Goal: Information Seeking & Learning: Learn about a topic

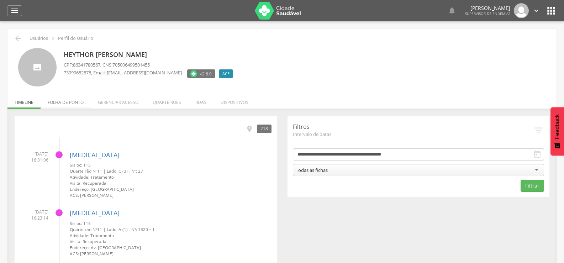
click at [59, 100] on li "Folha de ponto" at bounding box center [66, 100] width 50 height 17
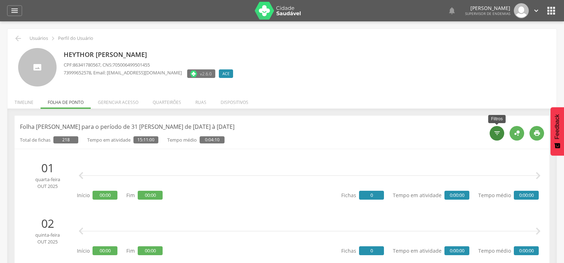
click at [499, 134] on icon "" at bounding box center [497, 133] width 7 height 7
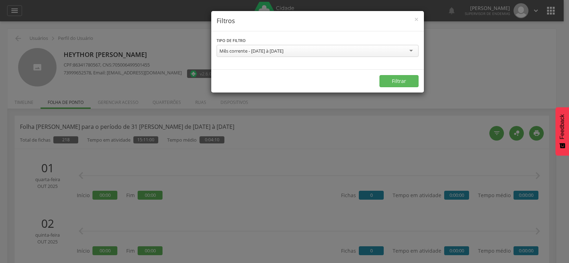
click at [271, 52] on div "Mês corrente - 01/10/2025 à 31/10/2025" at bounding box center [252, 51] width 64 height 6
click at [258, 51] on div "Mês corrente - 01/10/2025 à 31/10/2025" at bounding box center [252, 51] width 64 height 6
click at [392, 80] on button "Filtrar" at bounding box center [399, 81] width 39 height 12
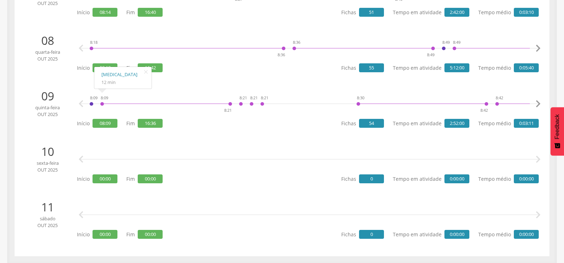
scroll to position [295, 0]
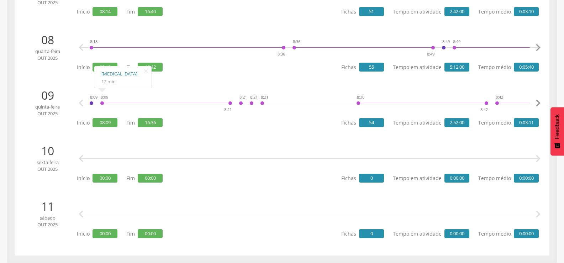
click at [109, 72] on link "[MEDICAL_DATA]" at bounding box center [122, 73] width 43 height 9
click at [541, 101] on icon "" at bounding box center [538, 103] width 14 height 14
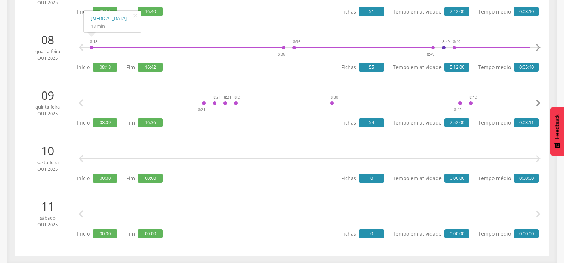
click at [541, 101] on icon "" at bounding box center [538, 103] width 14 height 14
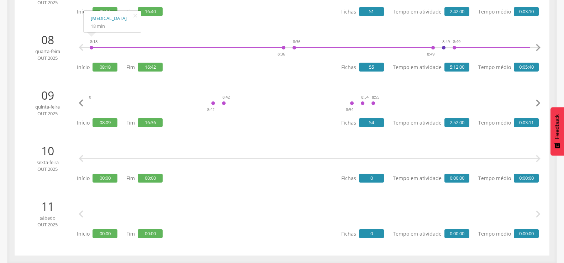
click at [541, 101] on icon "" at bounding box center [538, 103] width 14 height 14
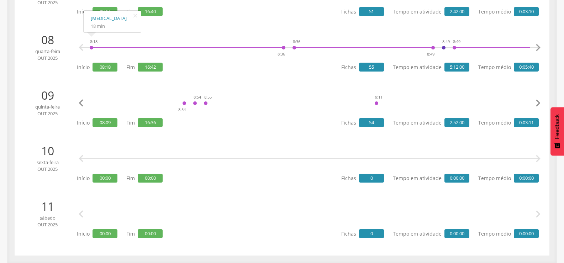
click at [541, 101] on icon "" at bounding box center [538, 103] width 14 height 14
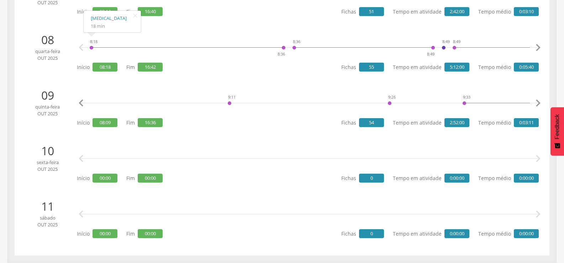
click at [541, 101] on icon "" at bounding box center [538, 103] width 14 height 14
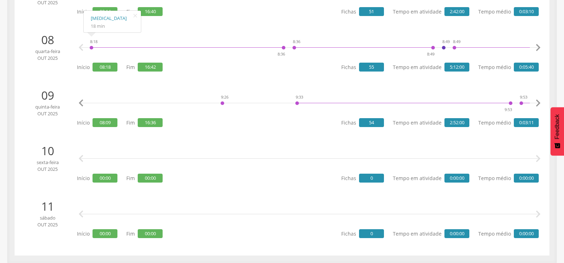
click at [541, 101] on icon "" at bounding box center [538, 103] width 14 height 14
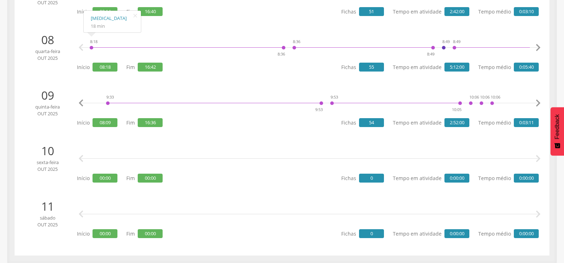
click at [541, 101] on icon "" at bounding box center [538, 103] width 14 height 14
click at [540, 103] on icon "" at bounding box center [538, 103] width 14 height 14
click at [538, 104] on icon "" at bounding box center [538, 103] width 14 height 14
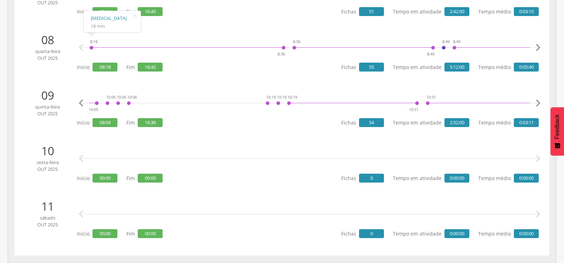
click at [538, 104] on icon "" at bounding box center [538, 103] width 14 height 14
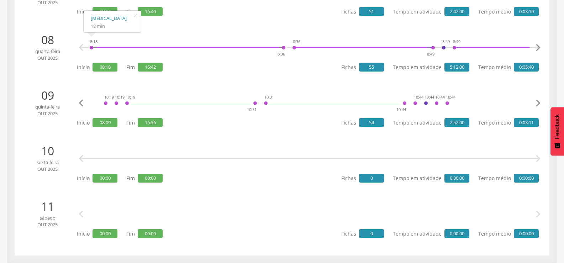
click at [538, 104] on icon "" at bounding box center [538, 103] width 14 height 14
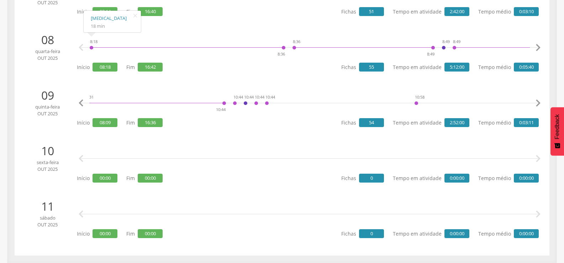
click at [538, 104] on icon "" at bounding box center [538, 103] width 14 height 14
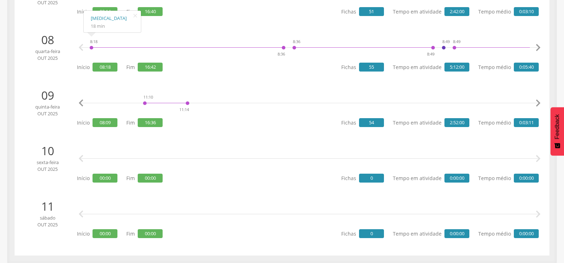
scroll to position [0, 2058]
click at [141, 72] on link "[MEDICAL_DATA]" at bounding box center [157, 73] width 43 height 9
drag, startPoint x: 85, startPoint y: 101, endPoint x: 116, endPoint y: 102, distance: 31.0
click at [124, 101] on div "8:09 8:09 8:21 8:21 8:21 8:21 8:30 8:42 8:42 8:54 8:54 8:55 9:11 9:26 9:33 9:53…" at bounding box center [309, 103] width 458 height 21
click at [82, 104] on icon "" at bounding box center [81, 103] width 14 height 14
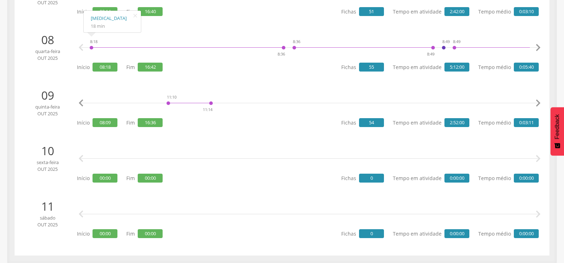
click at [82, 104] on icon "" at bounding box center [81, 103] width 14 height 14
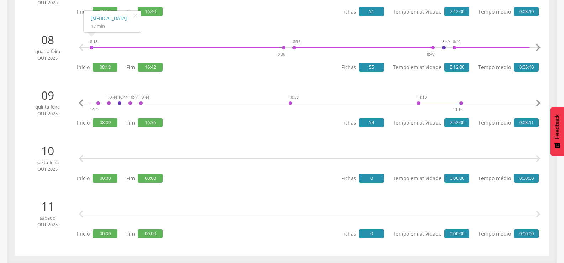
click at [82, 104] on icon "" at bounding box center [81, 103] width 14 height 14
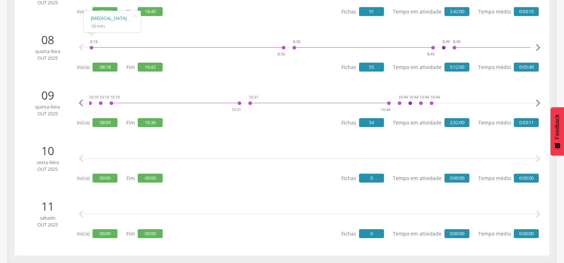
click at [82, 104] on icon "" at bounding box center [81, 103] width 14 height 14
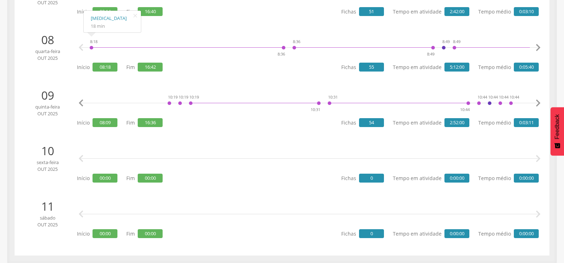
click at [82, 104] on icon "" at bounding box center [81, 103] width 14 height 14
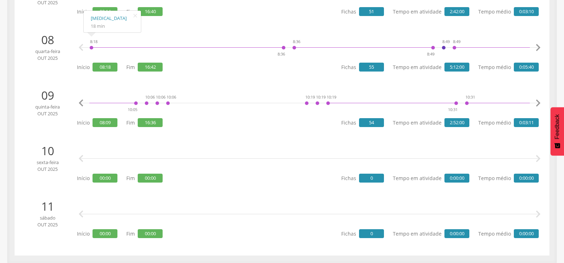
click at [82, 104] on icon "" at bounding box center [81, 103] width 14 height 14
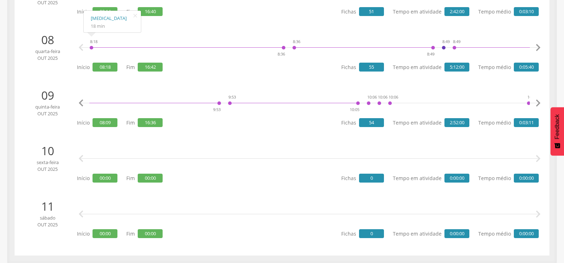
click at [82, 104] on icon "" at bounding box center [81, 103] width 14 height 14
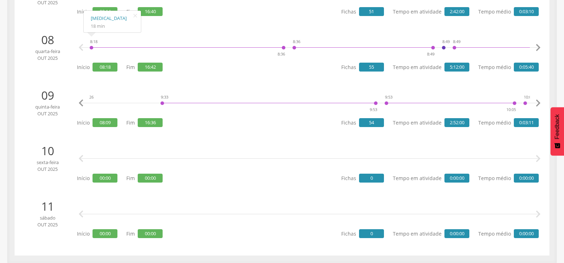
scroll to position [0, 882]
click at [81, 104] on icon "" at bounding box center [81, 103] width 14 height 14
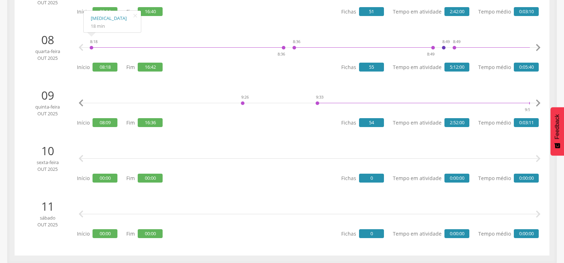
click at [81, 104] on icon "" at bounding box center [81, 103] width 14 height 14
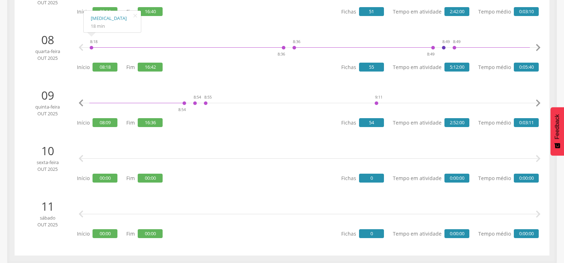
click at [81, 104] on icon "" at bounding box center [81, 103] width 14 height 14
click at [220, 76] on link "[MEDICAL_DATA]" at bounding box center [232, 73] width 43 height 9
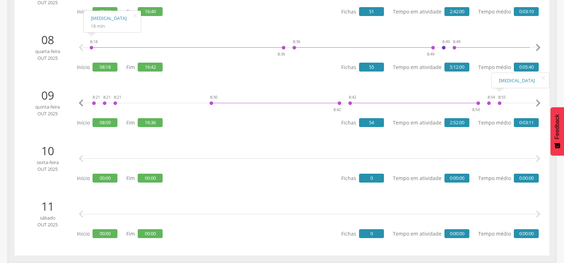
click at [537, 102] on icon "" at bounding box center [538, 103] width 14 height 14
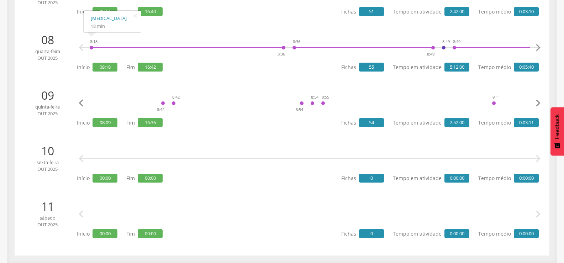
click at [537, 102] on icon "" at bounding box center [538, 103] width 14 height 14
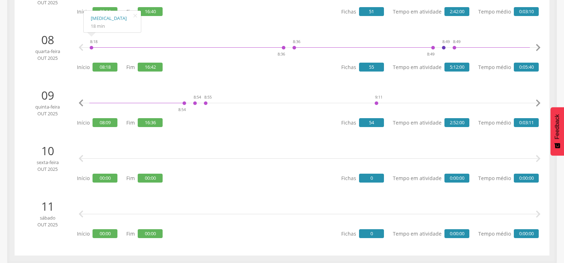
click at [537, 102] on icon "" at bounding box center [538, 103] width 14 height 14
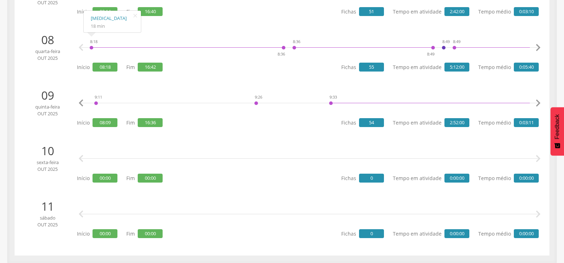
click at [537, 102] on icon "" at bounding box center [538, 103] width 14 height 14
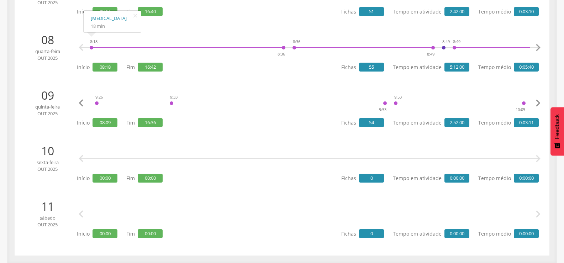
click at [537, 102] on icon "" at bounding box center [538, 103] width 14 height 14
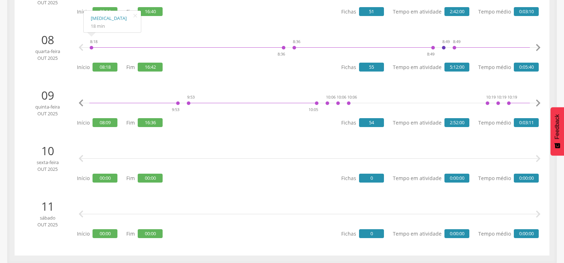
click at [537, 102] on icon "" at bounding box center [538, 103] width 14 height 14
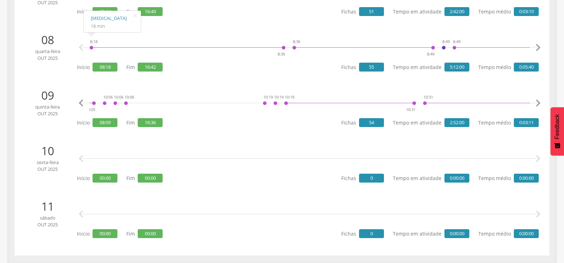
click at [537, 102] on icon "" at bounding box center [538, 103] width 14 height 14
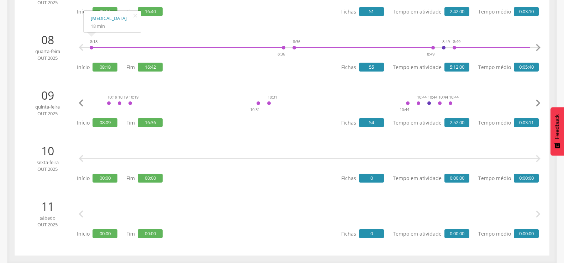
click at [537, 102] on icon "" at bounding box center [538, 103] width 14 height 14
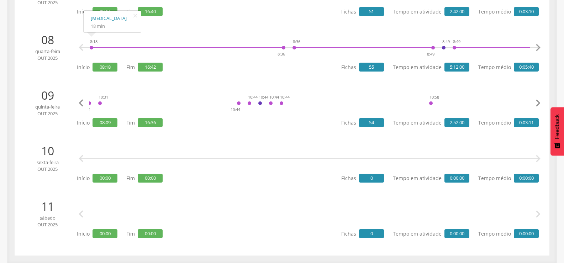
click at [537, 102] on icon "" at bounding box center [538, 103] width 14 height 14
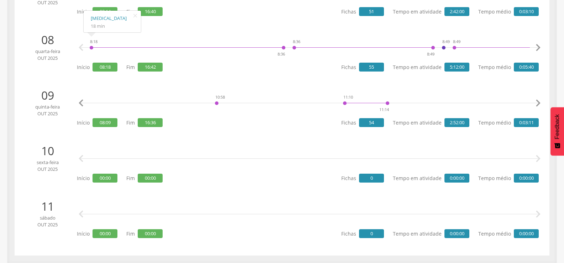
click at [537, 102] on icon "" at bounding box center [538, 103] width 14 height 14
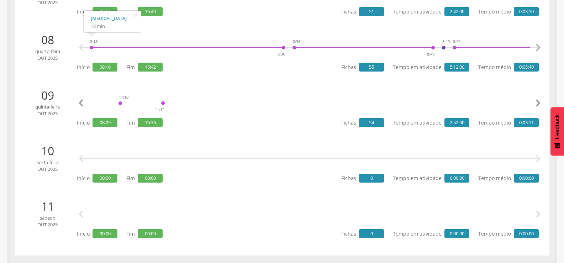
click at [537, 102] on icon "" at bounding box center [538, 103] width 14 height 14
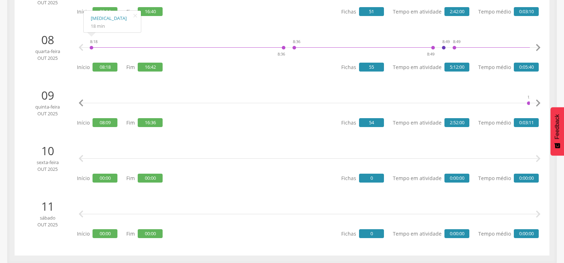
click at [537, 102] on icon "" at bounding box center [538, 103] width 14 height 14
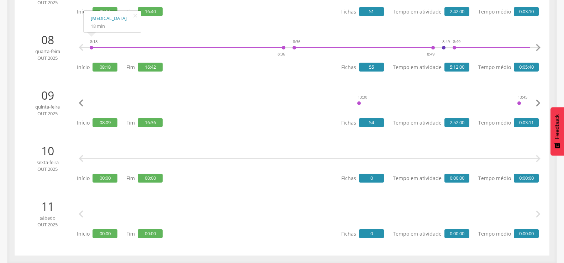
click at [537, 102] on icon "" at bounding box center [538, 103] width 14 height 14
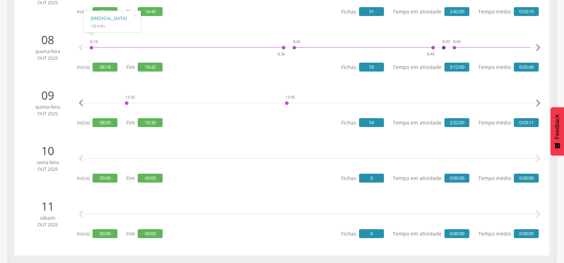
click at [537, 102] on icon "" at bounding box center [538, 103] width 14 height 14
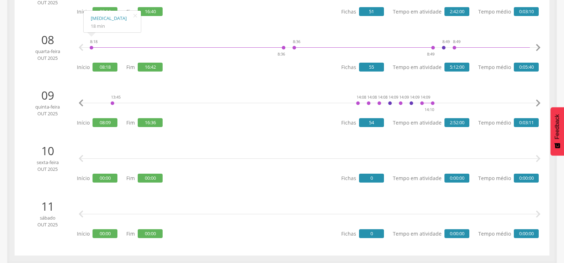
scroll to position [0, 2940]
click at [537, 102] on icon "" at bounding box center [538, 103] width 14 height 14
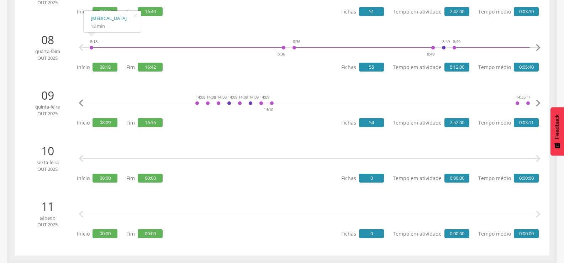
click at [537, 102] on icon "" at bounding box center [538, 103] width 14 height 14
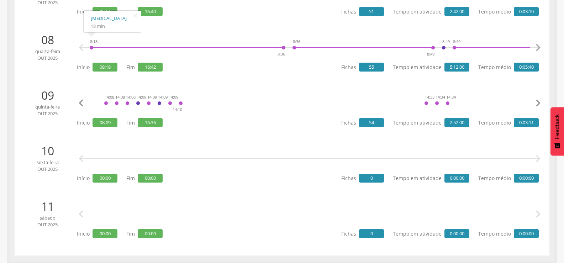
click at [537, 102] on icon "" at bounding box center [538, 103] width 14 height 14
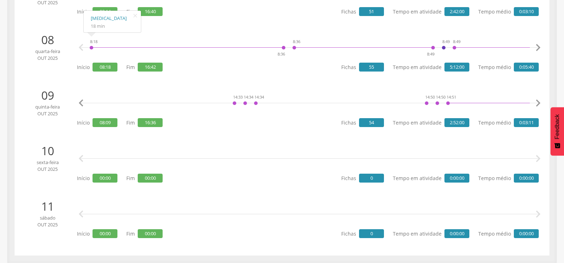
click at [537, 102] on icon "" at bounding box center [538, 103] width 14 height 14
click at [104, 79] on link "[MEDICAL_DATA]" at bounding box center [118, 80] width 43 height 9
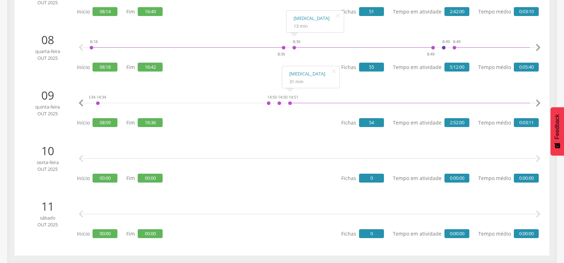
click at [541, 102] on icon "" at bounding box center [538, 103] width 14 height 14
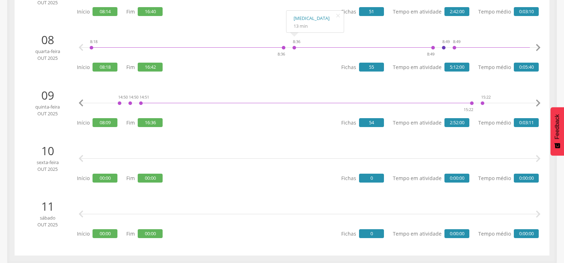
click at [541, 102] on icon "" at bounding box center [538, 103] width 14 height 14
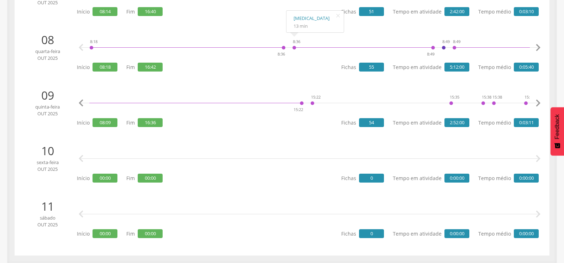
click at [541, 102] on icon "" at bounding box center [538, 103] width 14 height 14
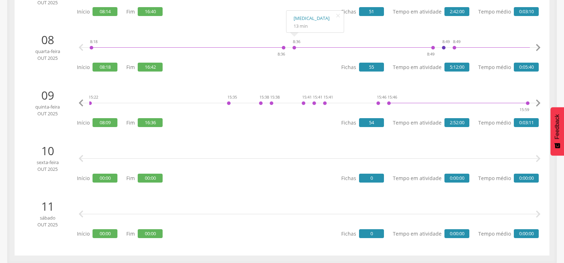
click at [541, 102] on icon "" at bounding box center [538, 103] width 14 height 14
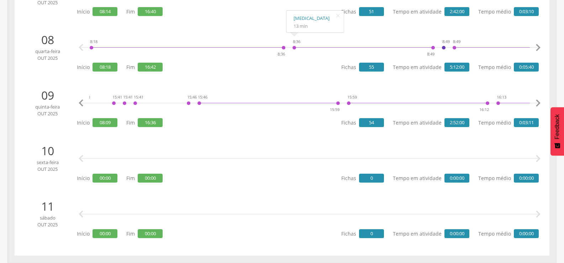
click at [541, 102] on icon "" at bounding box center [538, 103] width 14 height 14
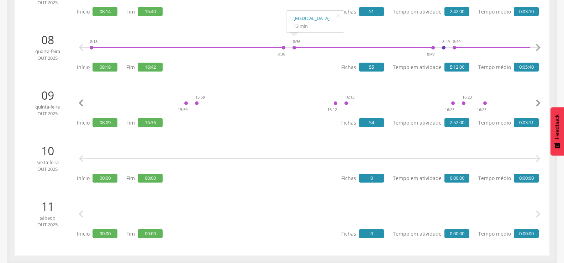
click at [541, 102] on icon "" at bounding box center [538, 103] width 14 height 14
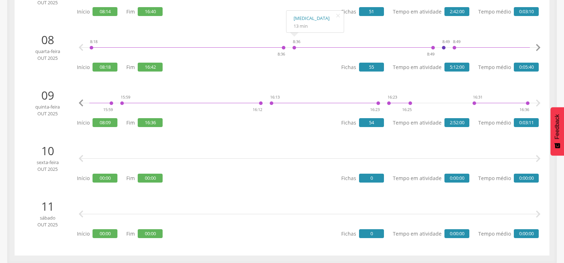
click at [541, 102] on icon "" at bounding box center [538, 103] width 14 height 14
click at [538, 102] on icon "" at bounding box center [538, 103] width 14 height 14
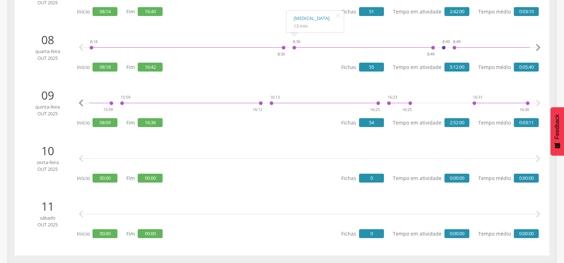
click at [538, 102] on icon "" at bounding box center [538, 103] width 14 height 14
click at [480, 73] on link "[MEDICAL_DATA]" at bounding box center [495, 73] width 43 height 9
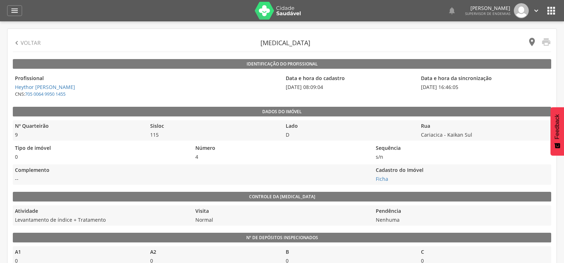
click at [531, 38] on icon "" at bounding box center [532, 42] width 10 height 10
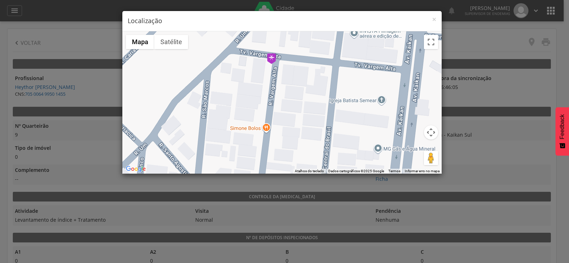
drag, startPoint x: 299, startPoint y: 148, endPoint x: 293, endPoint y: 90, distance: 58.0
click at [293, 90] on div at bounding box center [282, 102] width 320 height 142
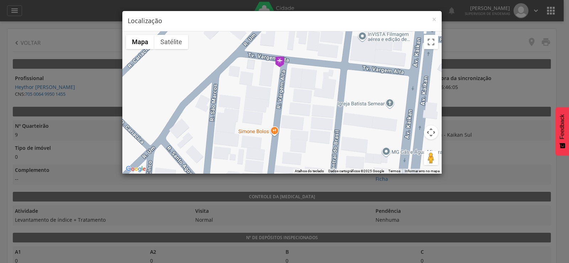
drag, startPoint x: 285, startPoint y: 71, endPoint x: 288, endPoint y: 104, distance: 32.5
click at [288, 104] on div at bounding box center [282, 102] width 320 height 142
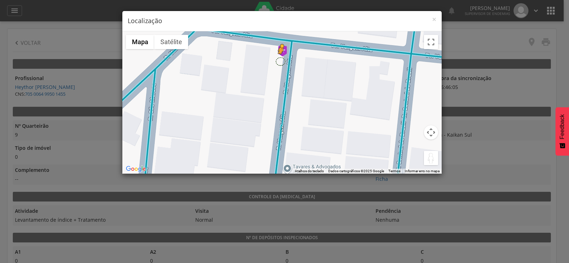
drag, startPoint x: 430, startPoint y: 162, endPoint x: 281, endPoint y: 61, distance: 179.9
click at [281, 61] on div "Pressione as teclas Alt + Enter para ativar o recurso de arrastar com o teclado…" at bounding box center [282, 102] width 320 height 142
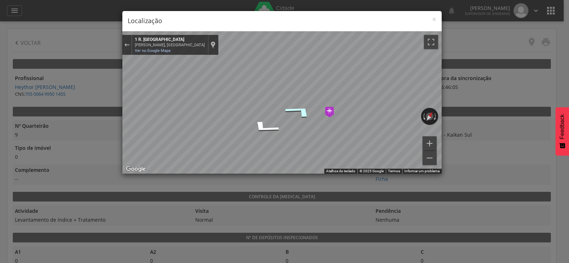
click at [306, 115] on icon "Ir para o norte, R. Vargem Alta" at bounding box center [299, 111] width 53 height 21
click at [458, 121] on div "× Localização ← Mover para a esquerda → Mover para a direita ↑ Mover para cima …" at bounding box center [284, 131] width 569 height 263
click at [270, 128] on icon "Ir para o leste, Tv. Vargem Alta" at bounding box center [268, 126] width 53 height 17
click at [237, 121] on div "← Mover para a esquerda → Mover para a direita ↑ Mover para cima ↓ Mover para b…" at bounding box center [282, 102] width 320 height 142
drag, startPoint x: 396, startPoint y: 113, endPoint x: 122, endPoint y: 101, distance: 274.7
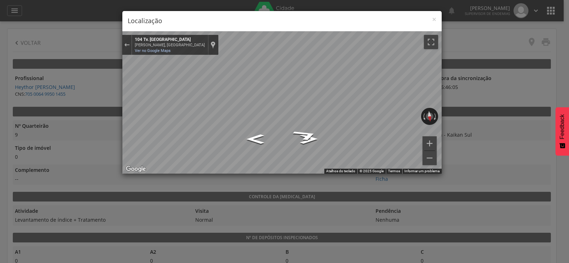
click at [115, 101] on div "× Localização ← Mover para a esquerda → Mover para a direita ↑ Mover para cima …" at bounding box center [284, 131] width 569 height 263
click at [311, 135] on icon "Ir para o oeste, Tv. Vargem Alta" at bounding box center [306, 132] width 47 height 17
click at [167, 7] on div "× Localização ← Mover para a esquerda → Mover para a direita ↑ Mover para cima …" at bounding box center [284, 131] width 569 height 263
click at [435, 19] on span "×" at bounding box center [434, 19] width 4 height 10
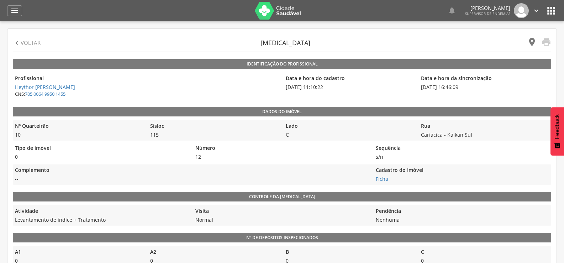
click at [529, 43] on icon "" at bounding box center [532, 42] width 10 height 10
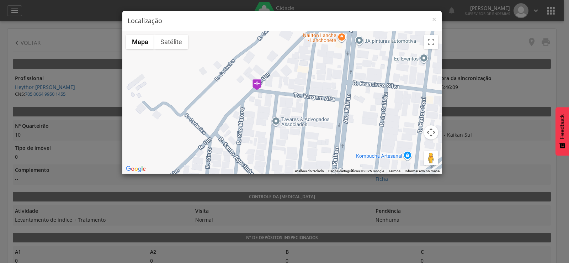
drag, startPoint x: 273, startPoint y: 137, endPoint x: 258, endPoint y: 96, distance: 43.9
click at [258, 96] on div at bounding box center [282, 102] width 320 height 142
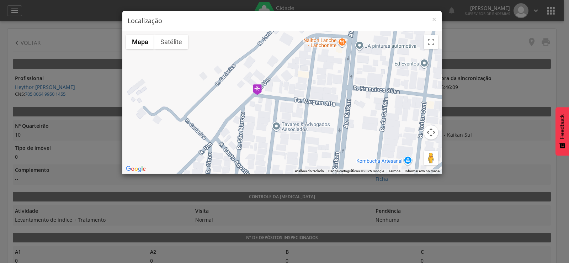
drag, startPoint x: 260, startPoint y: 96, endPoint x: 261, endPoint y: 113, distance: 16.4
click at [261, 113] on div at bounding box center [282, 102] width 320 height 142
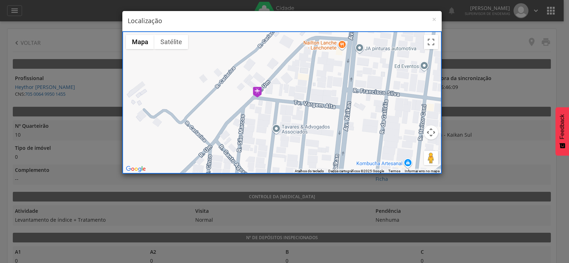
click at [258, 92] on img at bounding box center [257, 92] width 9 height 11
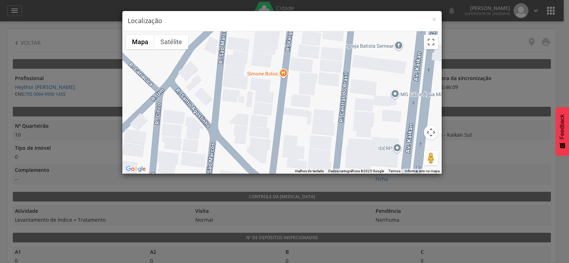
drag, startPoint x: 259, startPoint y: 65, endPoint x: 282, endPoint y: 148, distance: 86.5
click at [278, 146] on div "Tipo de imóvel: 0 Data da visita: 09/10/2025 Hora da visita: 11:10:22 Lado: C C…" at bounding box center [282, 102] width 320 height 142
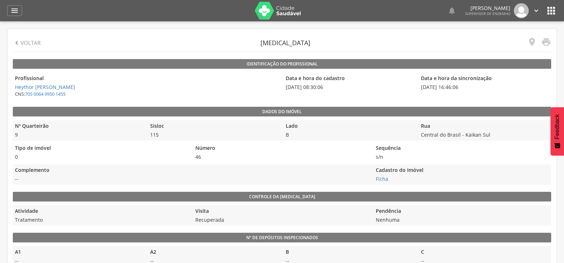
click at [533, 35] on div " " at bounding box center [537, 42] width 28 height 17
click at [533, 36] on div " " at bounding box center [537, 42] width 28 height 17
click at [533, 41] on icon "" at bounding box center [532, 42] width 10 height 10
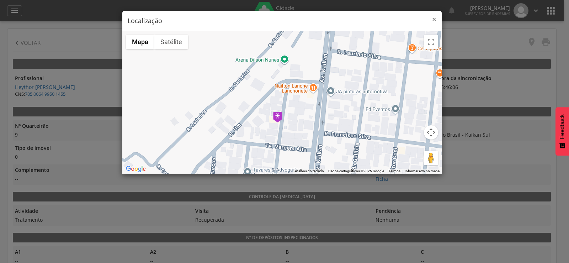
click at [433, 19] on span "×" at bounding box center [434, 19] width 4 height 10
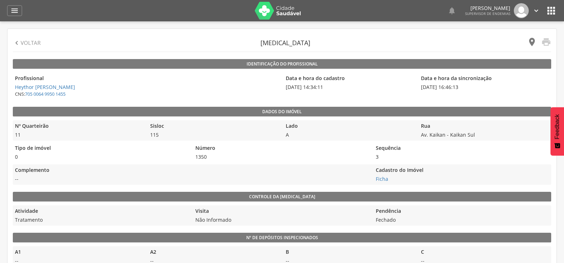
click at [532, 42] on icon "" at bounding box center [532, 42] width 10 height 10
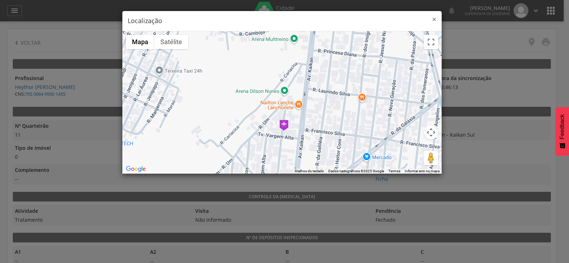
click at [435, 20] on span "×" at bounding box center [434, 19] width 4 height 10
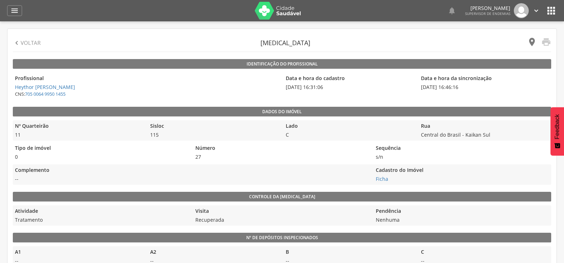
click at [530, 41] on icon "" at bounding box center [532, 42] width 10 height 10
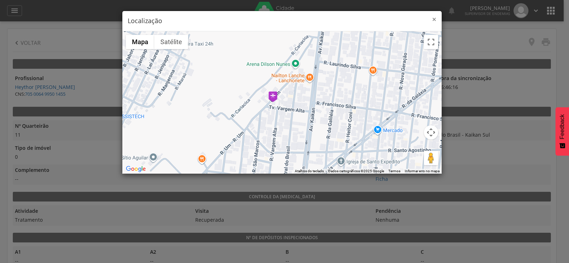
click at [436, 18] on span "×" at bounding box center [434, 19] width 4 height 10
